Goal: Complete application form

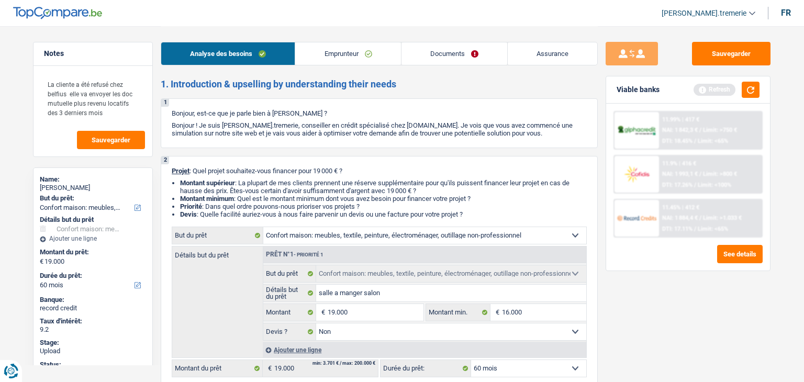
select select "household"
select select "60"
select select "household"
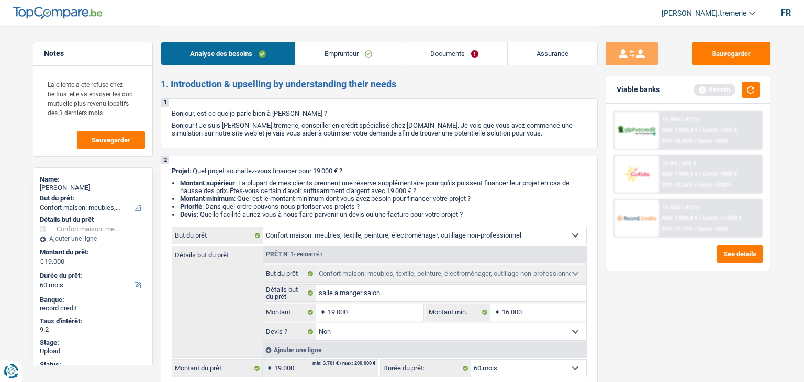
select select "false"
select select "60"
select select "mutuality"
select select "mutualityIndemnity"
select select "rentalIncome"
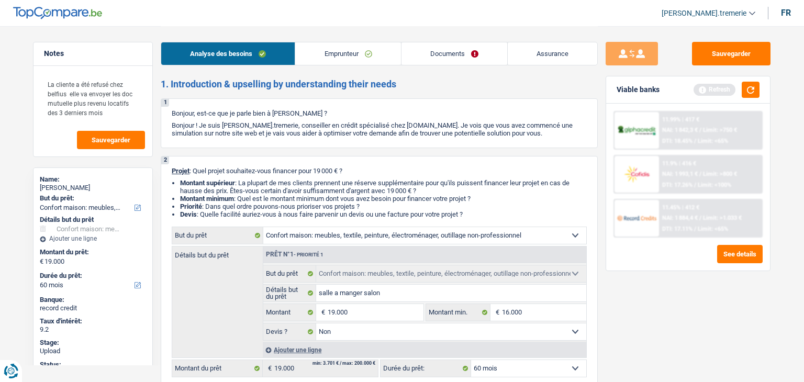
select select "ownerWithoutMortgage"
select select "household"
select select "false"
select select "60"
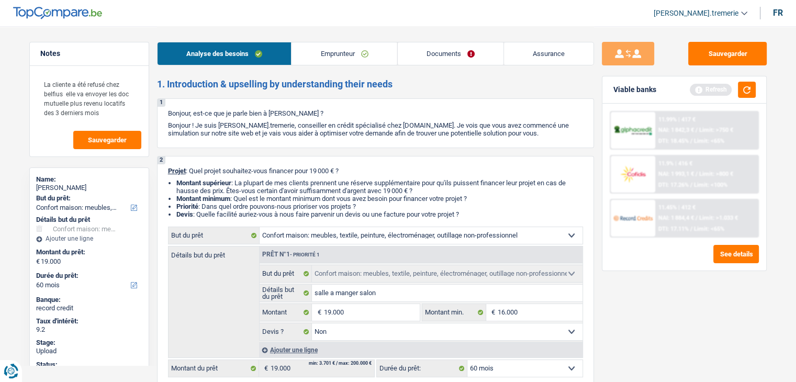
click at [575, 47] on link "Assurance" at bounding box center [549, 53] width 90 height 23
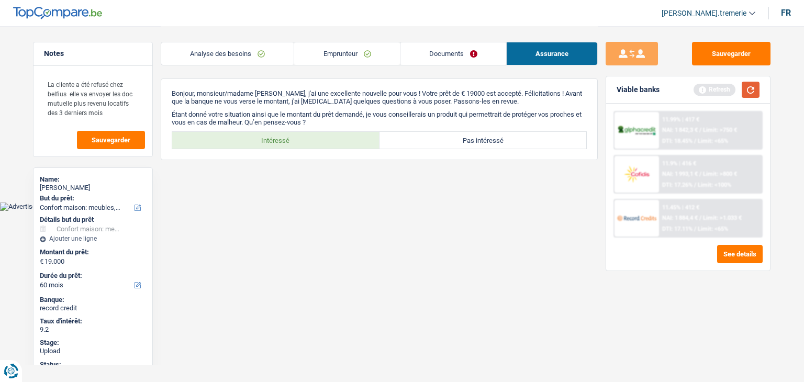
click at [752, 93] on button "button" at bounding box center [751, 90] width 18 height 16
click at [333, 141] on label "Intéressé" at bounding box center [275, 140] width 207 height 17
click at [333, 141] on input "Intéressé" at bounding box center [275, 140] width 207 height 17
radio input "true"
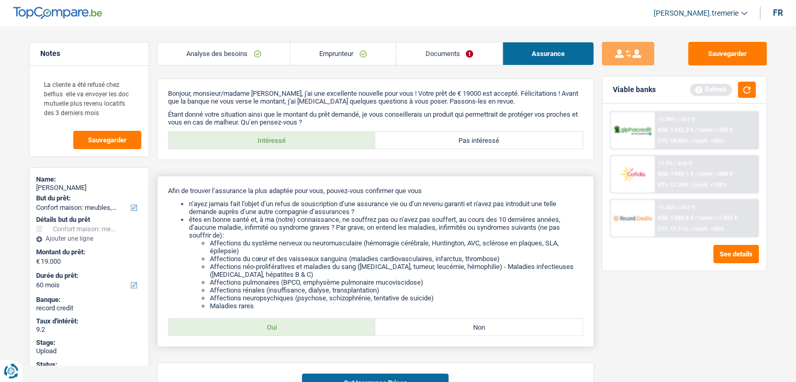
scroll to position [72, 0]
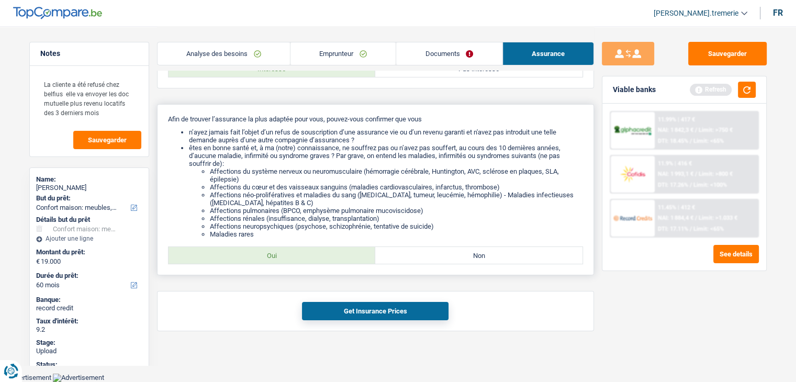
click at [341, 259] on label "Oui" at bounding box center [272, 255] width 207 height 17
click at [341, 259] on input "Oui" at bounding box center [272, 255] width 207 height 17
radio input "true"
click at [370, 313] on button "Get Insurance Prices" at bounding box center [375, 311] width 147 height 18
